Goal: Find specific page/section: Find specific page/section

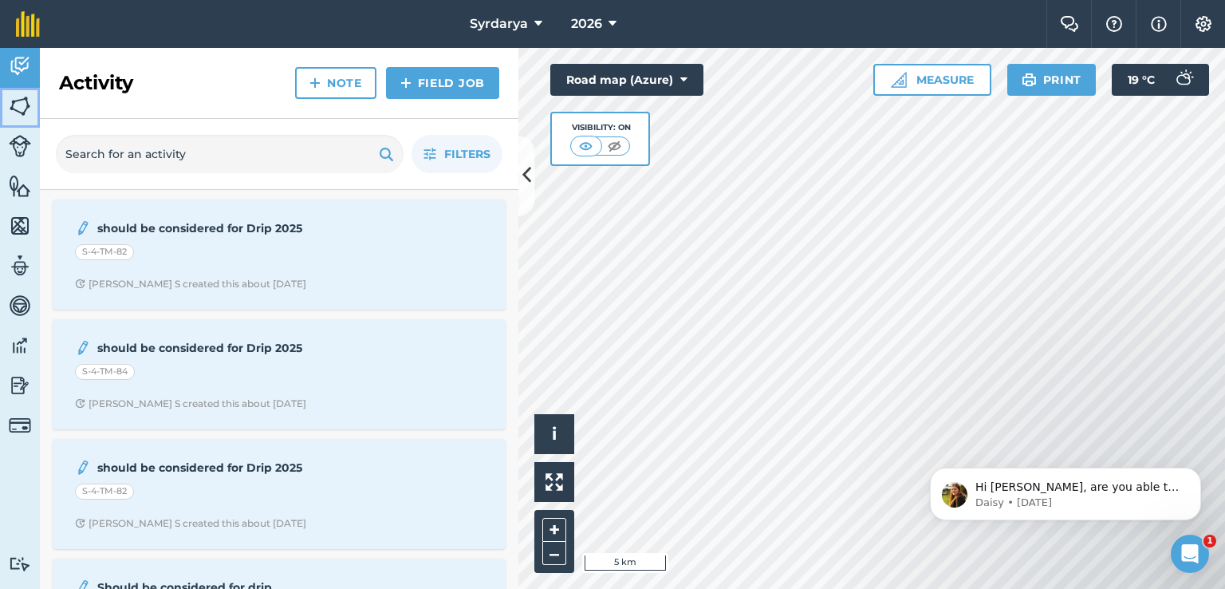
click at [14, 103] on img at bounding box center [20, 106] width 22 height 24
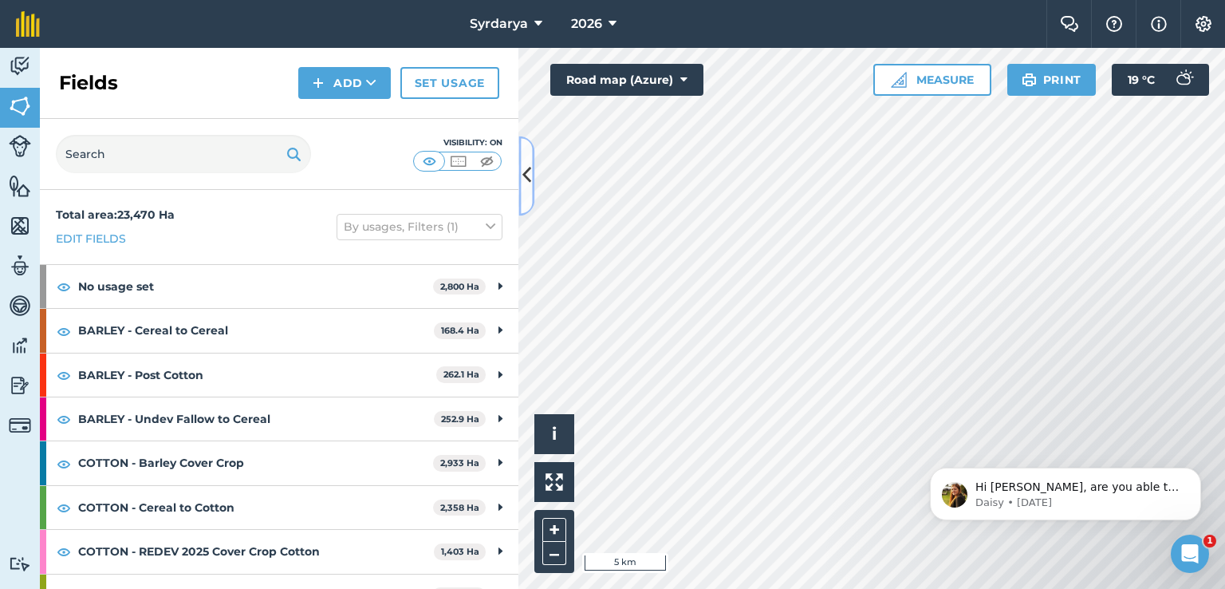
click at [530, 169] on icon at bounding box center [526, 176] width 9 height 28
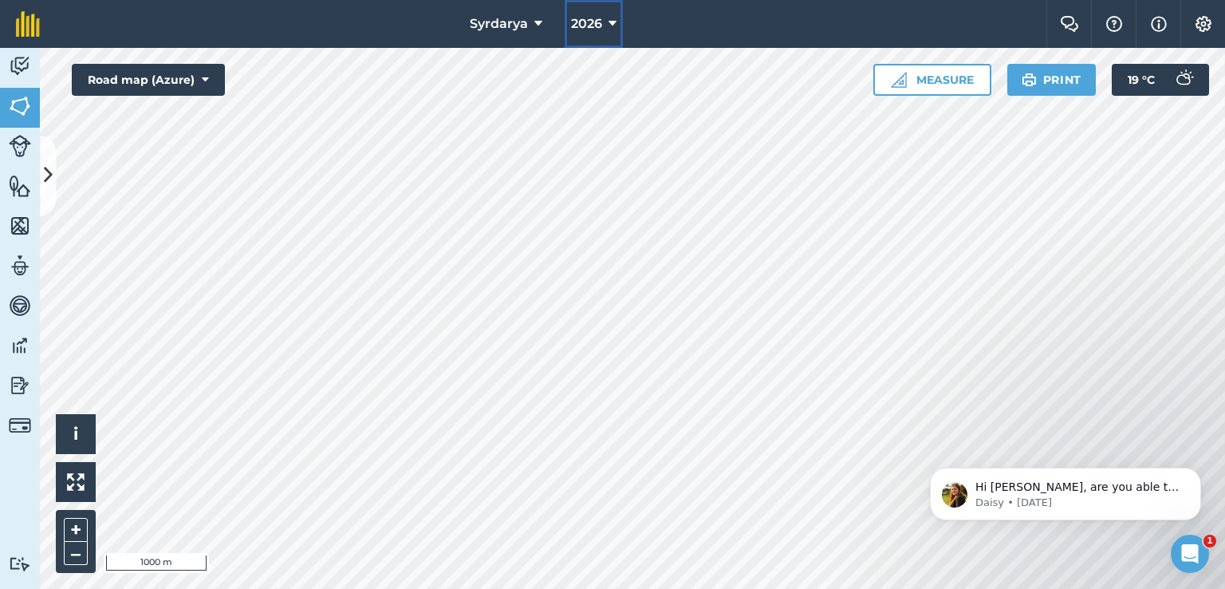
click at [612, 20] on icon at bounding box center [612, 23] width 8 height 19
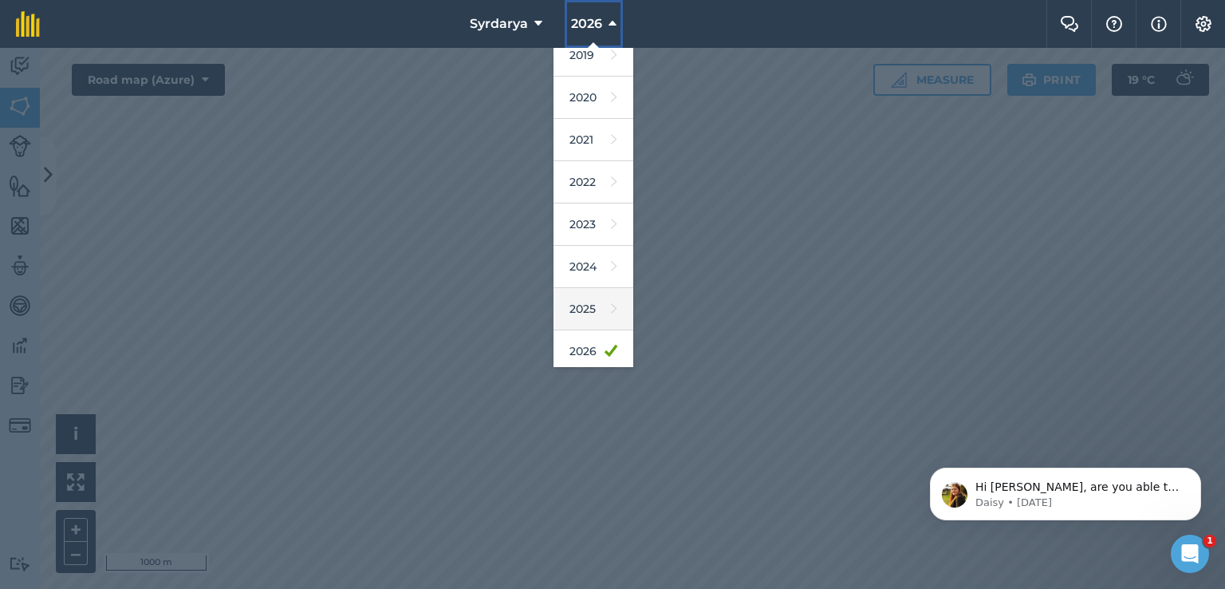
scroll to position [55, 0]
click at [590, 301] on link "2025" at bounding box center [593, 310] width 80 height 42
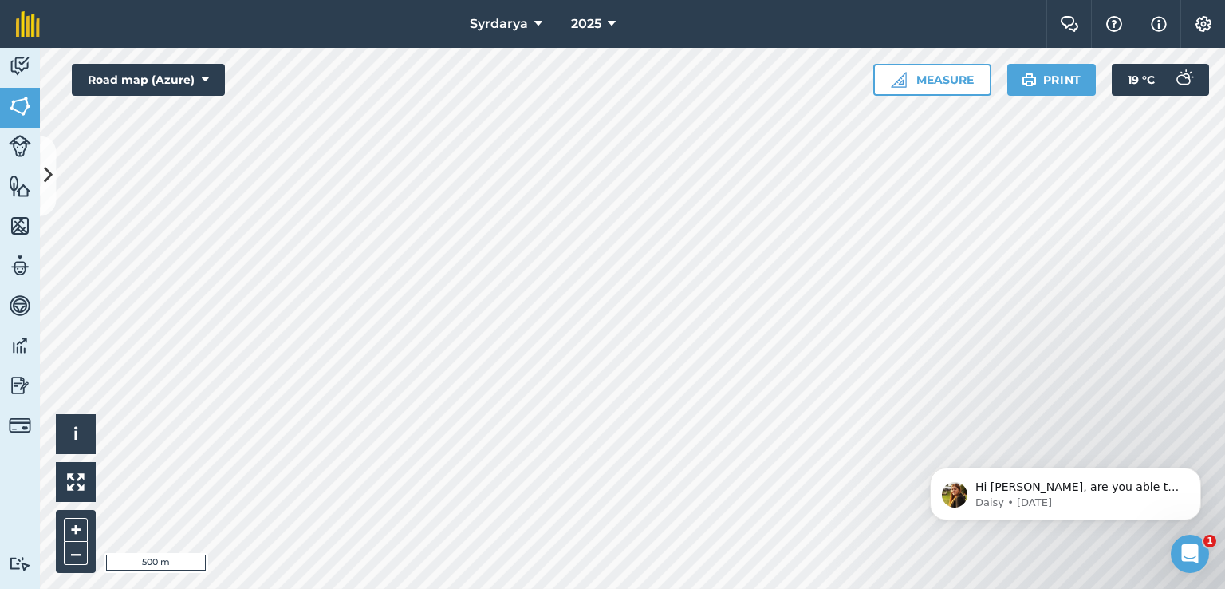
click at [1063, 398] on div "Hi [PERSON_NAME], are you able to help by writing a review? ⭐️ Thank you for co…" at bounding box center [1065, 420] width 293 height 199
click at [614, 24] on icon at bounding box center [612, 23] width 8 height 19
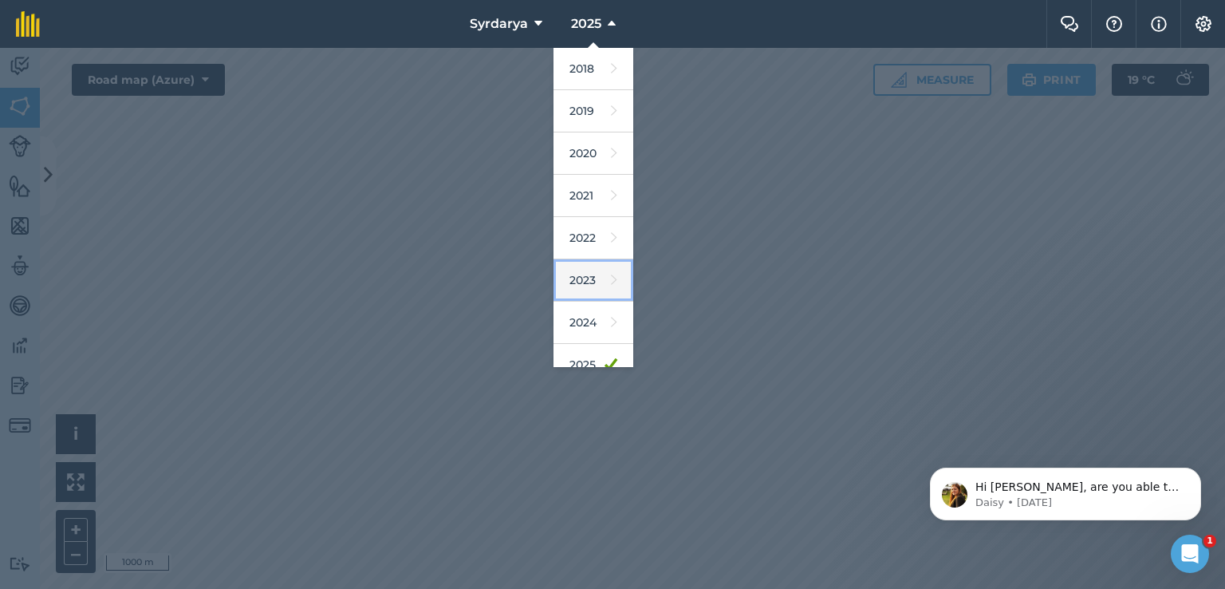
click at [611, 280] on icon at bounding box center [614, 280] width 6 height 22
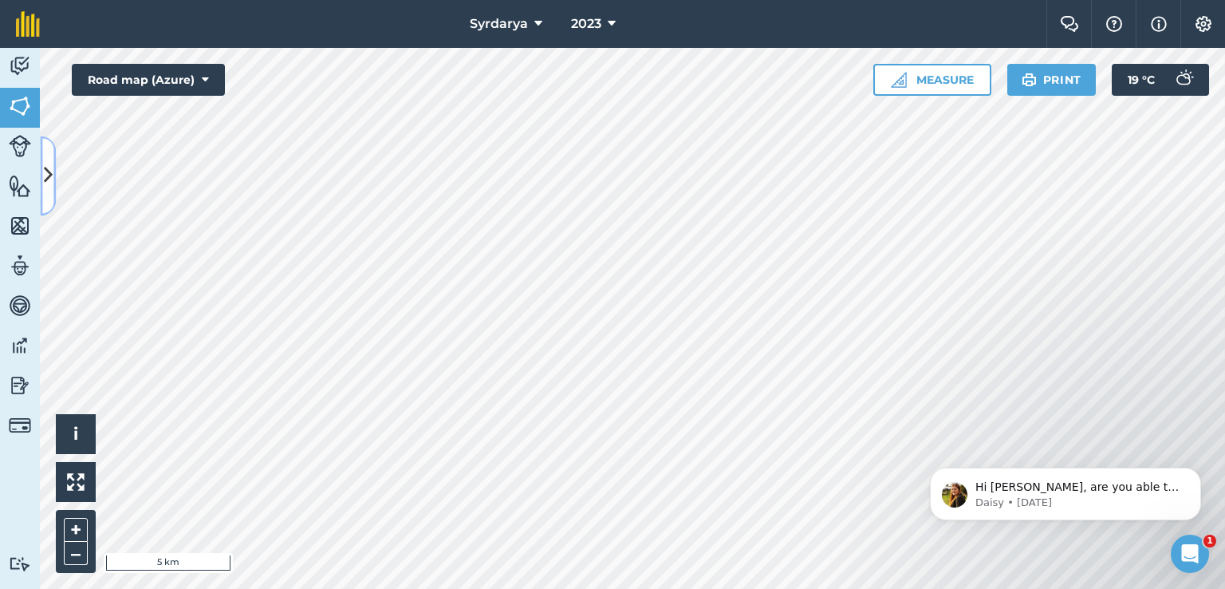
click at [53, 189] on button at bounding box center [48, 176] width 16 height 80
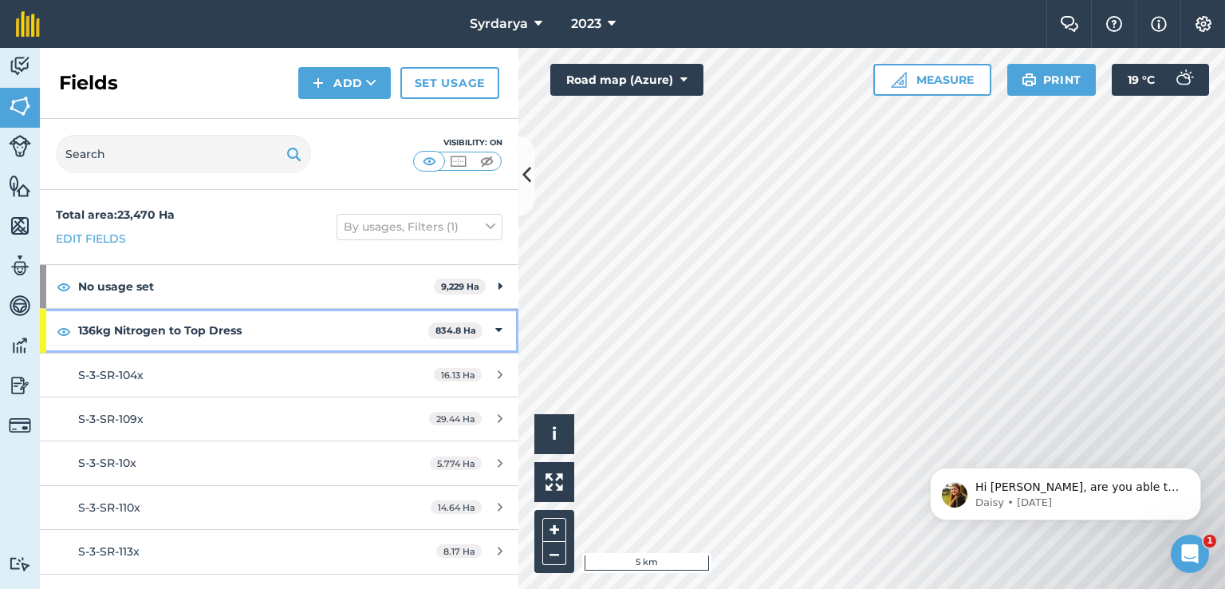
click at [495, 332] on icon at bounding box center [498, 330] width 7 height 18
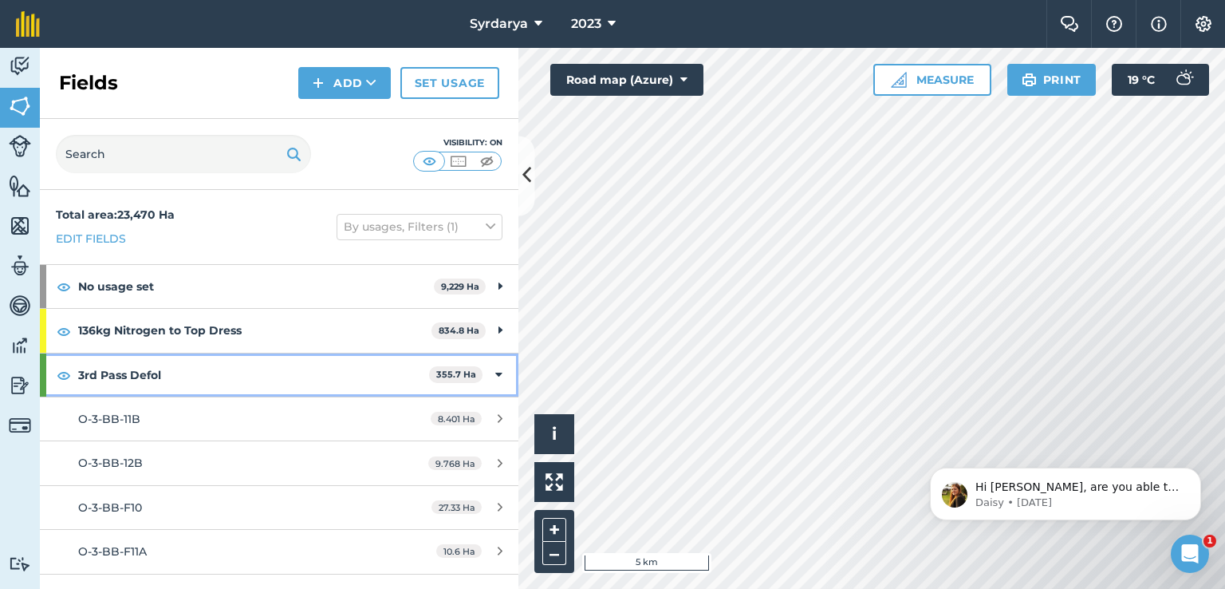
click at [491, 372] on div "3rd Pass Defol 355.7 Ha" at bounding box center [279, 374] width 478 height 43
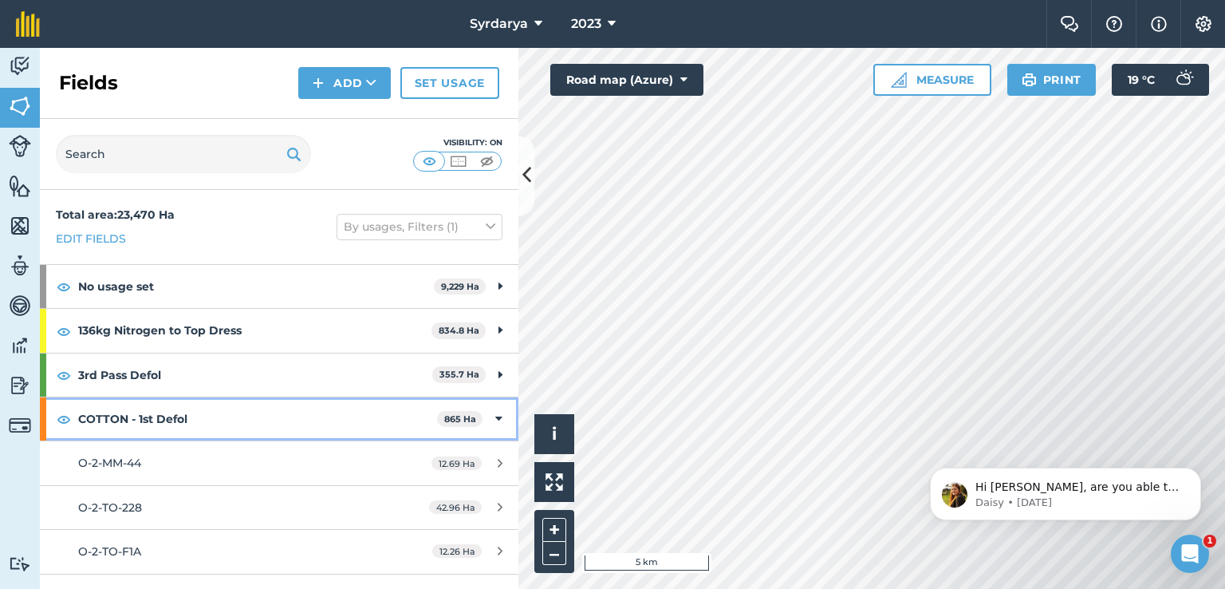
click at [495, 419] on icon at bounding box center [498, 419] width 7 height 18
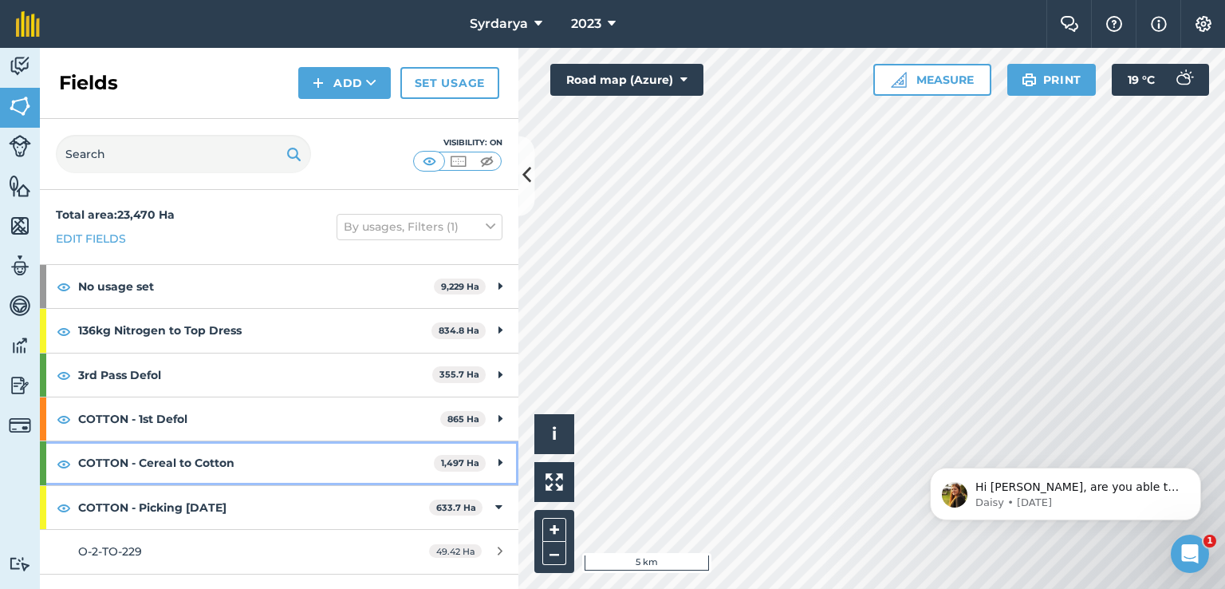
click at [498, 460] on icon at bounding box center [500, 463] width 4 height 18
click at [493, 460] on div "COTTON - Cereal to Cotton 1,497 Ha" at bounding box center [279, 462] width 478 height 43
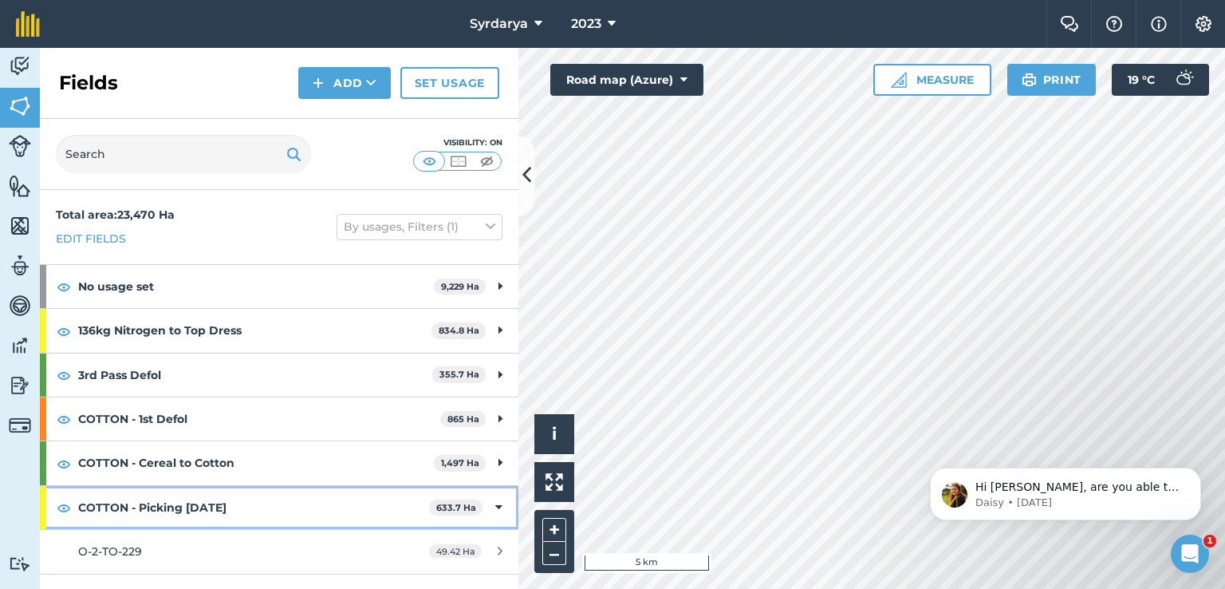
click at [495, 504] on icon at bounding box center [498, 507] width 7 height 18
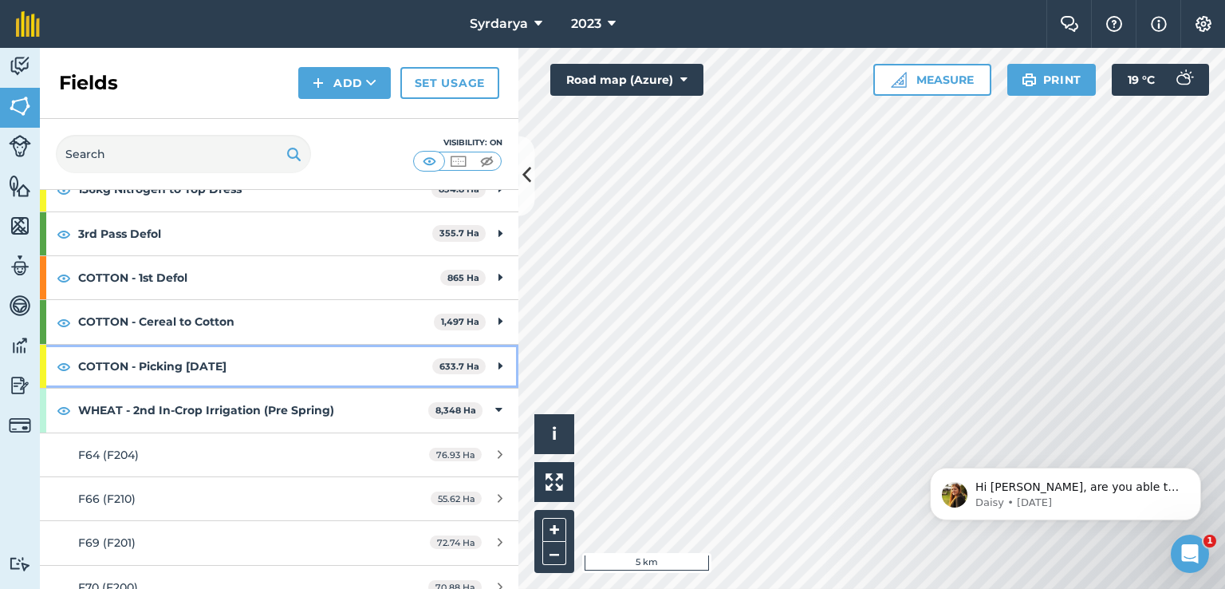
scroll to position [159, 0]
